Goal: Complete application form: Complete application form

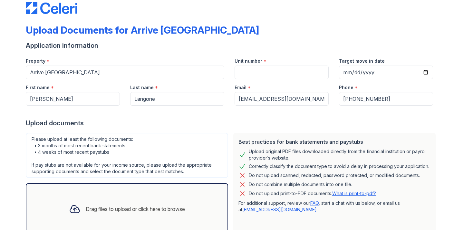
scroll to position [56, 0]
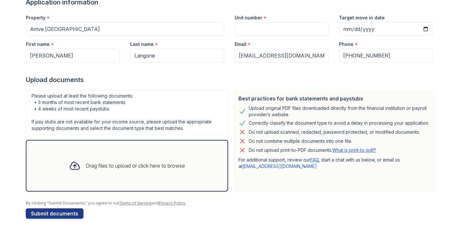
click at [106, 169] on div "Drag files to upload or click here to browse" at bounding box center [135, 166] width 99 height 8
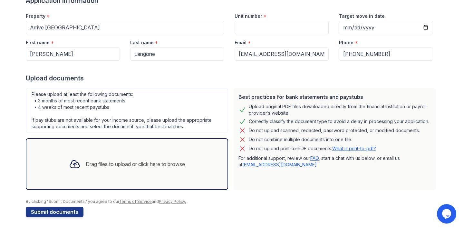
scroll to position [0, 0]
click at [154, 151] on div "Drag files to upload or click here to browse" at bounding box center [127, 164] width 203 height 52
click at [181, 172] on div "Drag files to upload or click here to browse" at bounding box center [127, 164] width 126 height 22
click at [169, 144] on div "Drag files to upload or click here to browse" at bounding box center [127, 164] width 203 height 52
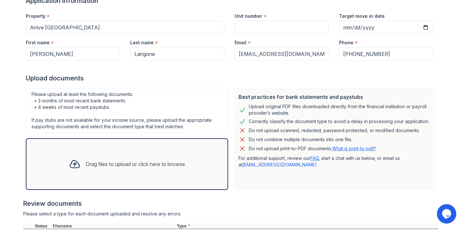
scroll to position [117, 0]
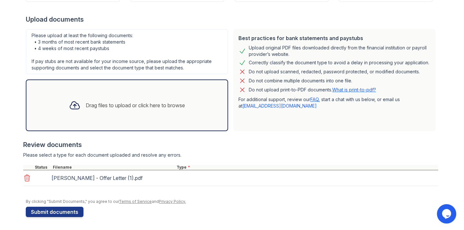
click at [179, 108] on div "Drag files to upload or click here to browse" at bounding box center [135, 105] width 99 height 8
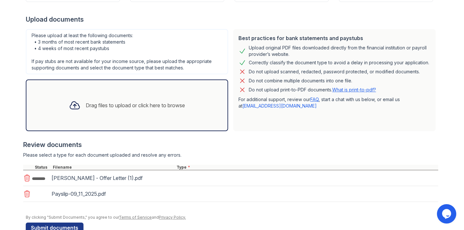
click at [163, 108] on div "Drag files to upload or click here to browse" at bounding box center [135, 105] width 99 height 8
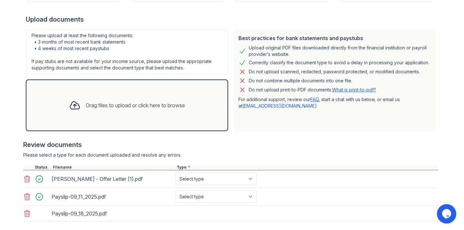
click at [164, 96] on div "Drag files to upload or click here to browse" at bounding box center [127, 105] width 126 height 22
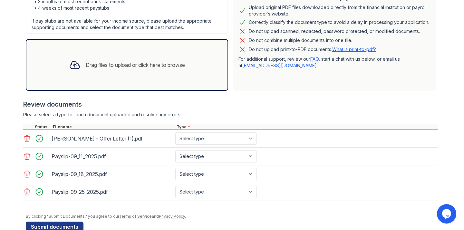
scroll to position [172, 0]
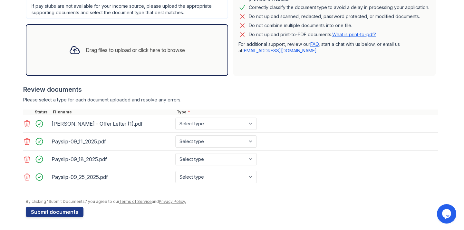
click at [120, 78] on div "Please upload at least the following documents: • 3 months of most recent bank …" at bounding box center [127, 24] width 208 height 107
click at [134, 51] on div "Drag files to upload or click here to browse" at bounding box center [135, 50] width 99 height 8
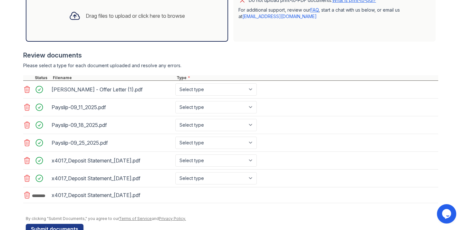
scroll to position [223, 0]
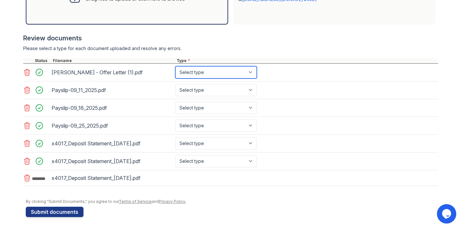
click at [201, 76] on select "Select type Paystub Bank Statement Offer Letter Tax Documents Benefit Award Let…" at bounding box center [216, 72] width 82 height 12
select select "offer_letter"
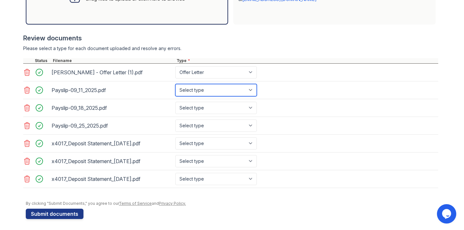
click at [199, 92] on select "Select type Paystub Bank Statement Offer Letter Tax Documents Benefit Award Let…" at bounding box center [216, 90] width 82 height 12
select select "paystub"
drag, startPoint x: 201, startPoint y: 76, endPoint x: 199, endPoint y: 100, distance: 23.6
click at [199, 100] on div "Payslip-09_18_2025.pdf Select type Paystub Bank Statement Offer Letter Tax Docu…" at bounding box center [230, 108] width 415 height 18
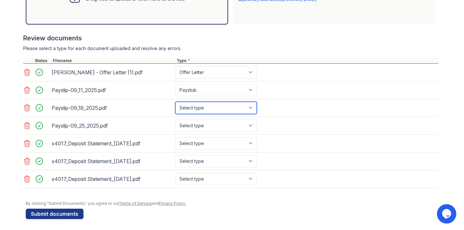
click at [199, 108] on select "Select type Paystub Bank Statement Offer Letter Tax Documents Benefit Award Let…" at bounding box center [216, 108] width 82 height 12
select select "paystub"
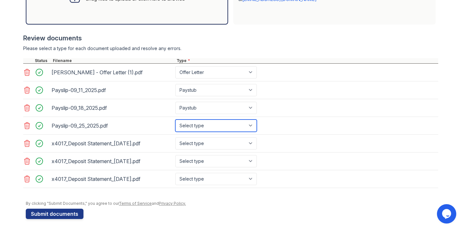
click at [193, 123] on select "Select type Paystub Bank Statement Offer Letter Tax Documents Benefit Award Let…" at bounding box center [216, 125] width 82 height 12
select select "paystub"
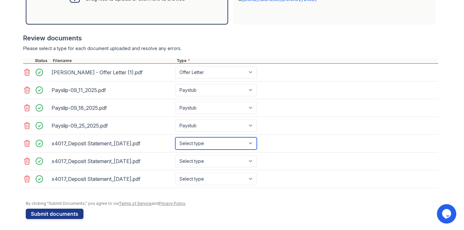
click at [191, 147] on select "Select type Paystub Bank Statement Offer Letter Tax Documents Benefit Award Let…" at bounding box center [216, 143] width 82 height 12
select select "bank_statement"
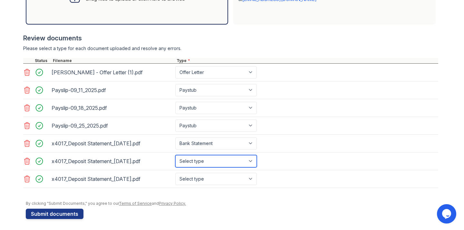
click at [191, 159] on select "Select type Paystub Bank Statement Offer Letter Tax Documents Benefit Award Let…" at bounding box center [216, 161] width 82 height 12
click at [191, 161] on select "Select type Paystub Bank Statement Offer Letter Tax Documents Benefit Award Let…" at bounding box center [216, 161] width 82 height 12
select select "bank_statement"
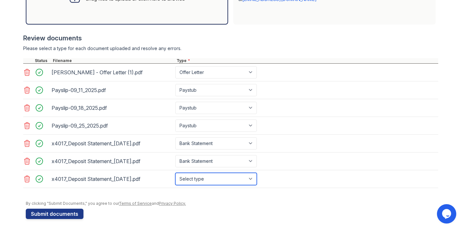
click at [190, 176] on select "Select type Paystub Bank Statement Offer Letter Tax Documents Benefit Award Let…" at bounding box center [216, 179] width 82 height 12
select select "bank_statement"
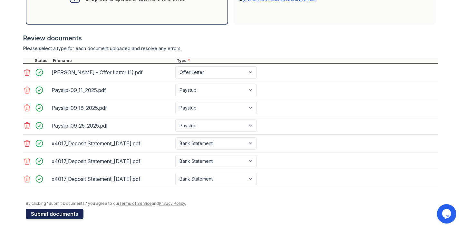
click at [67, 216] on button "Submit documents" at bounding box center [55, 213] width 58 height 10
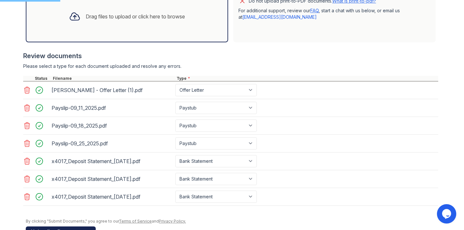
scroll to position [214, 0]
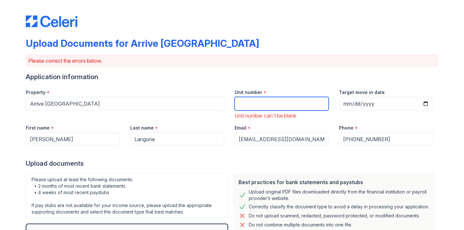
click at [268, 102] on input "Unit number" at bounding box center [282, 104] width 94 height 14
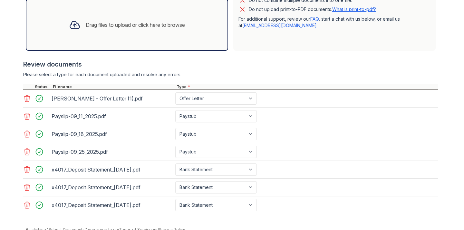
scroll to position [252, 0]
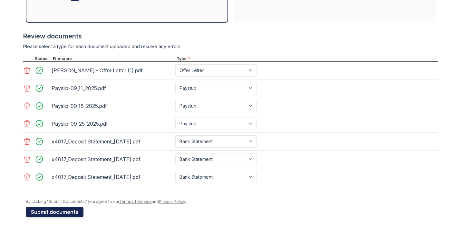
type input "118"
click at [57, 210] on button "Submit documents" at bounding box center [55, 211] width 58 height 10
